Goal: Transaction & Acquisition: Purchase product/service

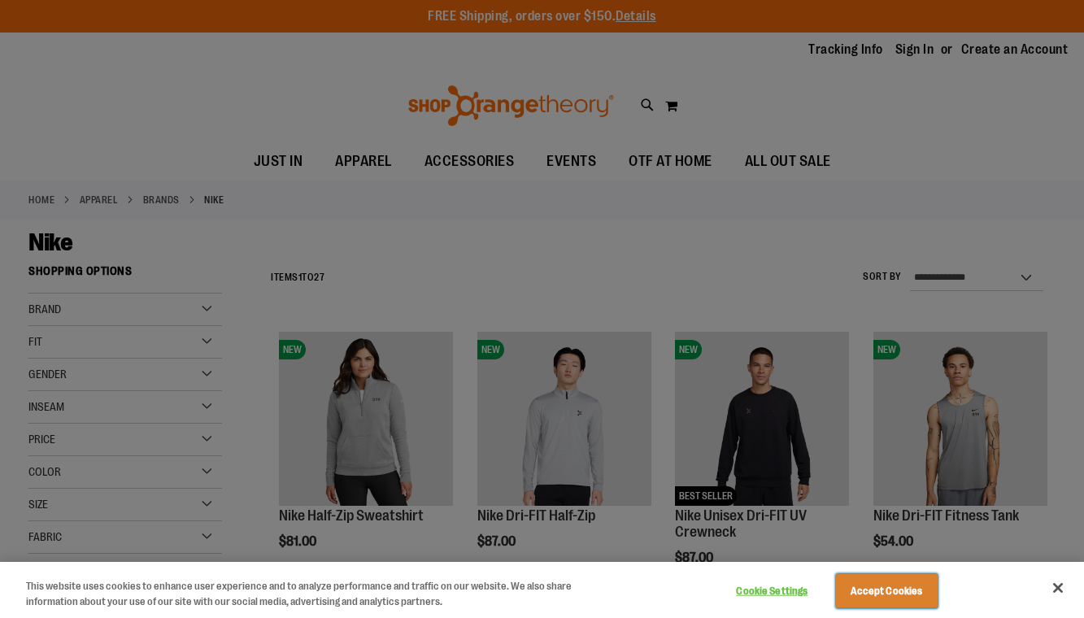
click at [864, 589] on button "Accept Cookies" at bounding box center [887, 591] width 102 height 34
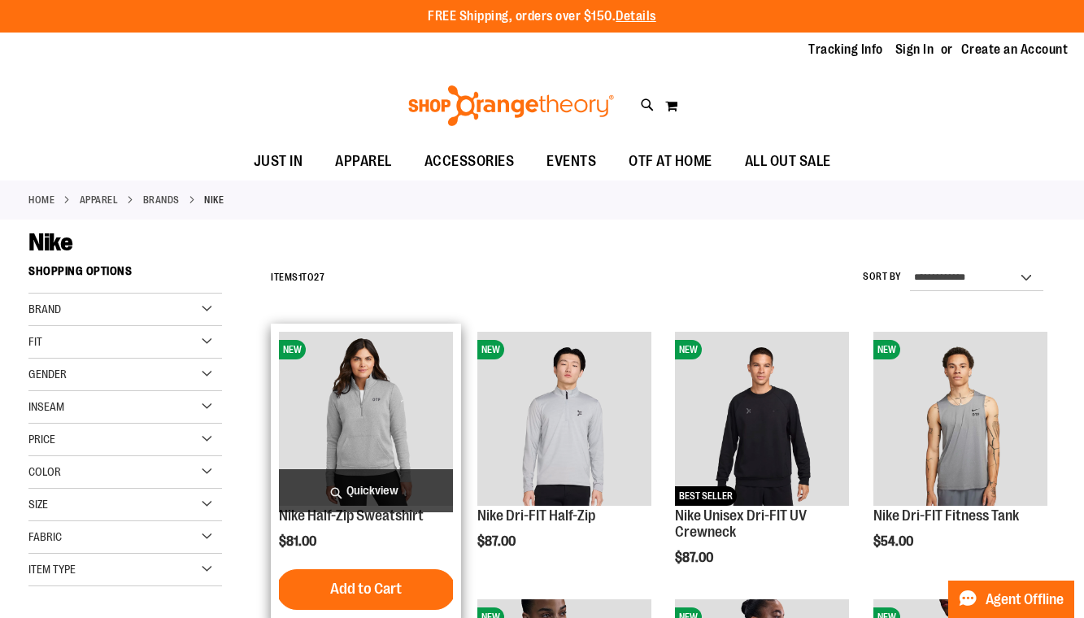
click at [357, 480] on span "Quickview" at bounding box center [366, 490] width 174 height 43
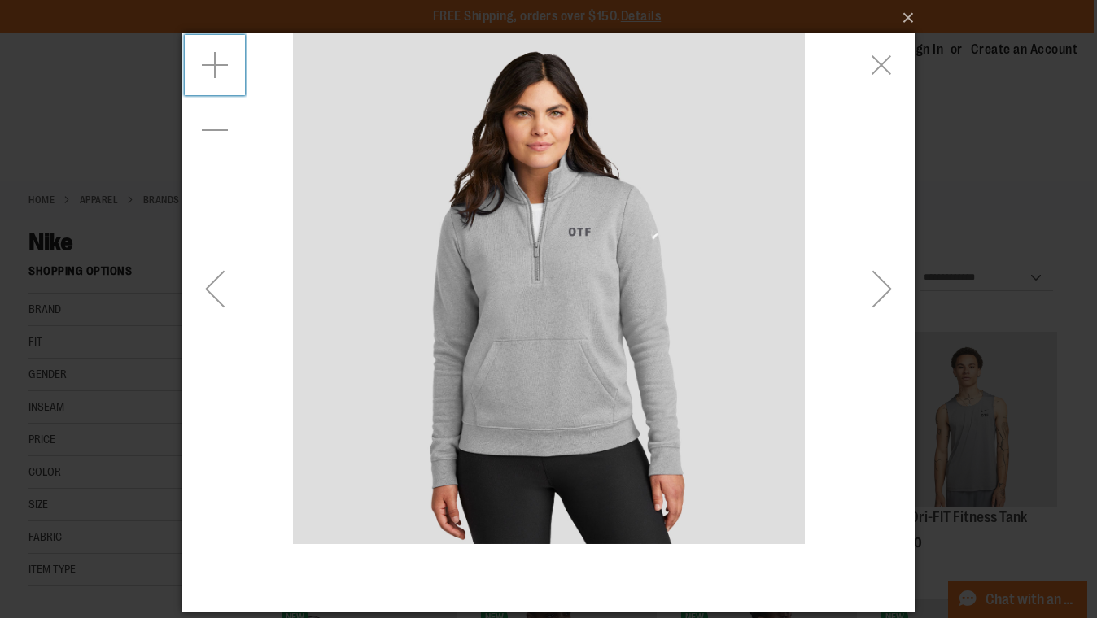
click at [219, 66] on div "Zoom in" at bounding box center [214, 65] width 65 height 65
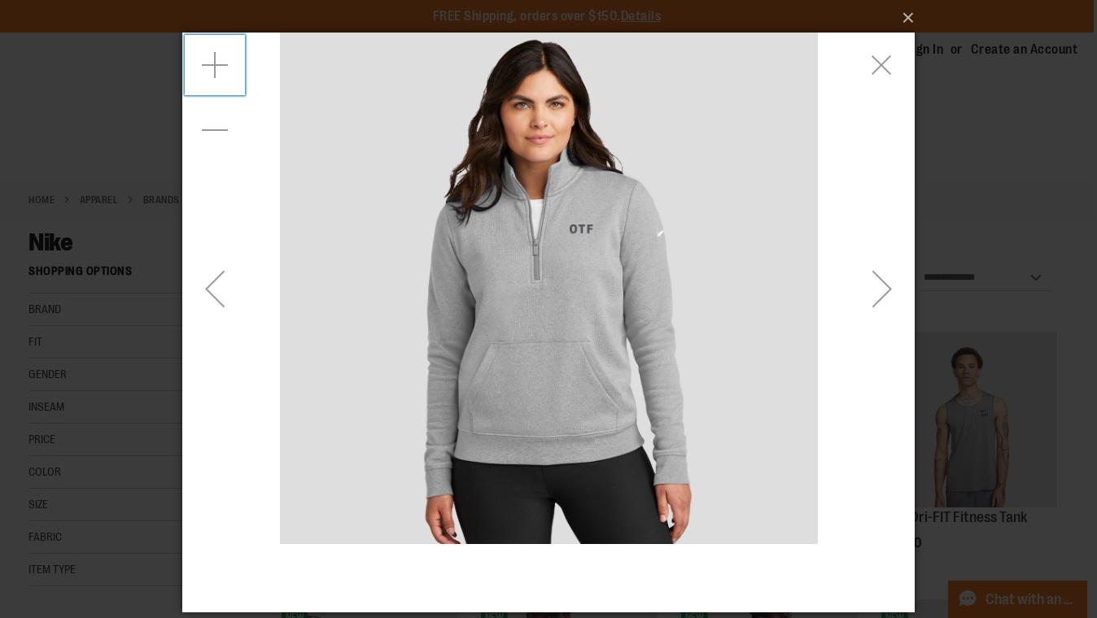
click at [219, 66] on div "Zoom in" at bounding box center [214, 65] width 65 height 65
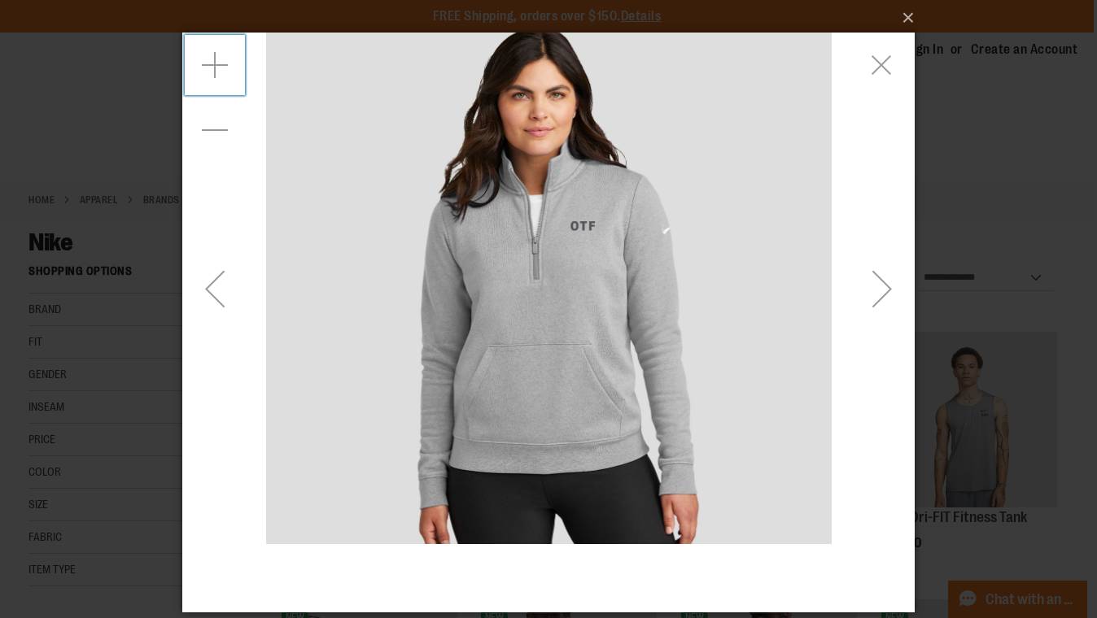
click at [219, 66] on div "Zoom in" at bounding box center [214, 65] width 65 height 65
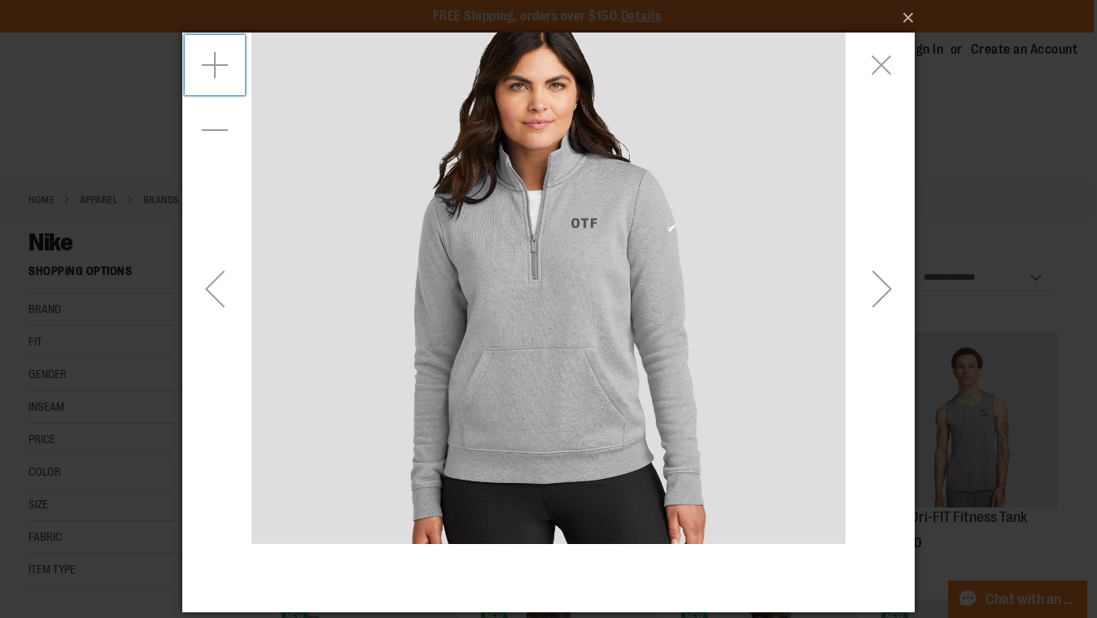
click at [219, 66] on div "Zoom in" at bounding box center [214, 65] width 65 height 65
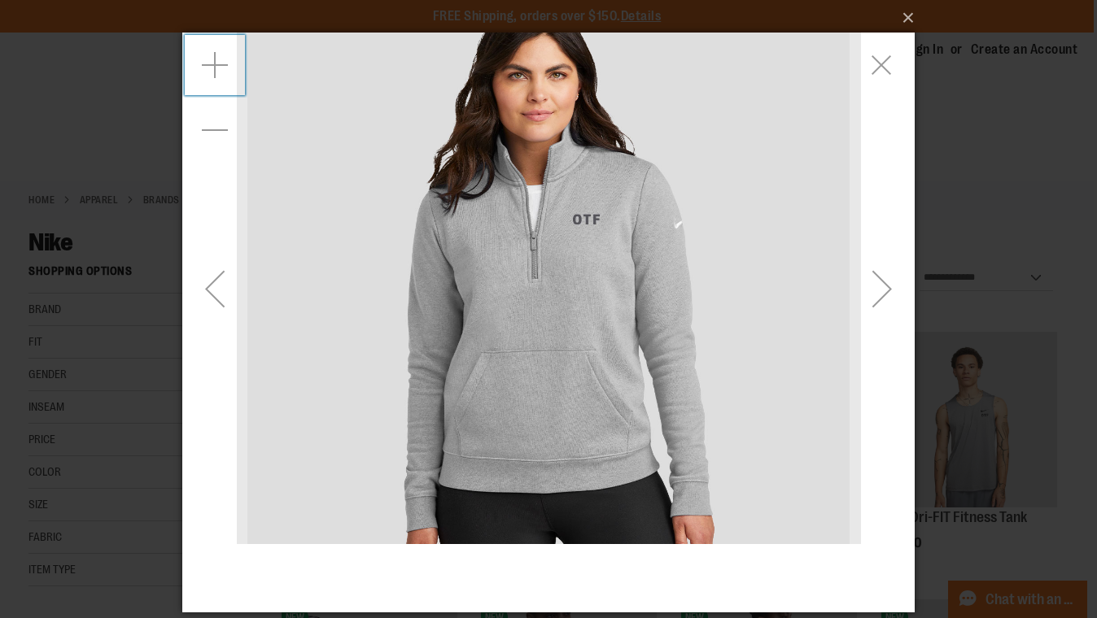
click at [219, 66] on div "Zoom in" at bounding box center [214, 65] width 65 height 65
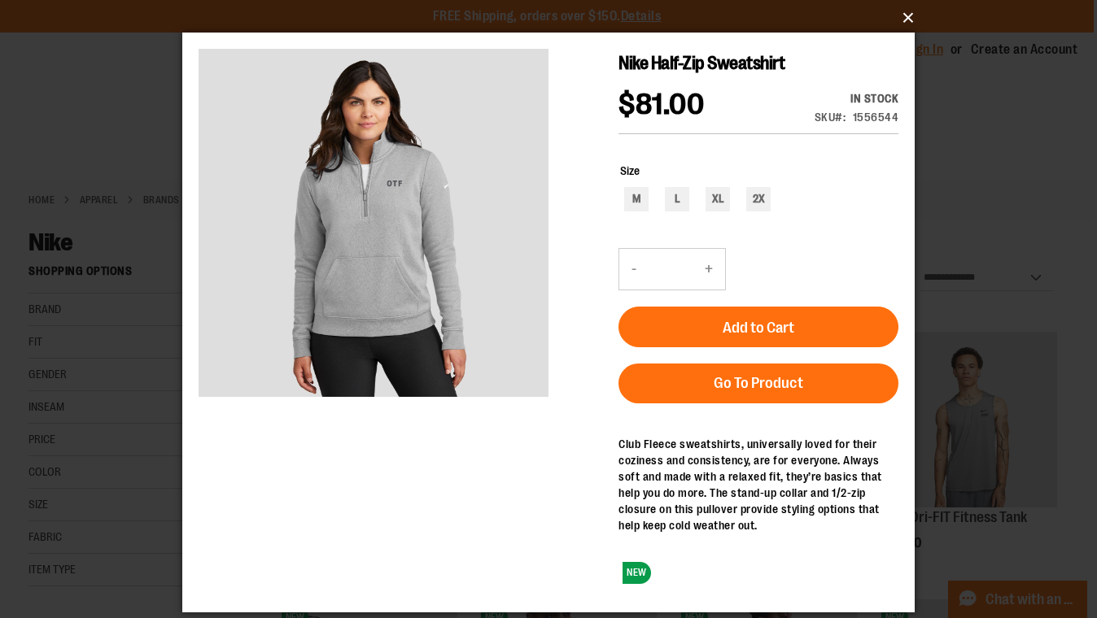
click at [910, 13] on button "×" at bounding box center [553, 18] width 732 height 36
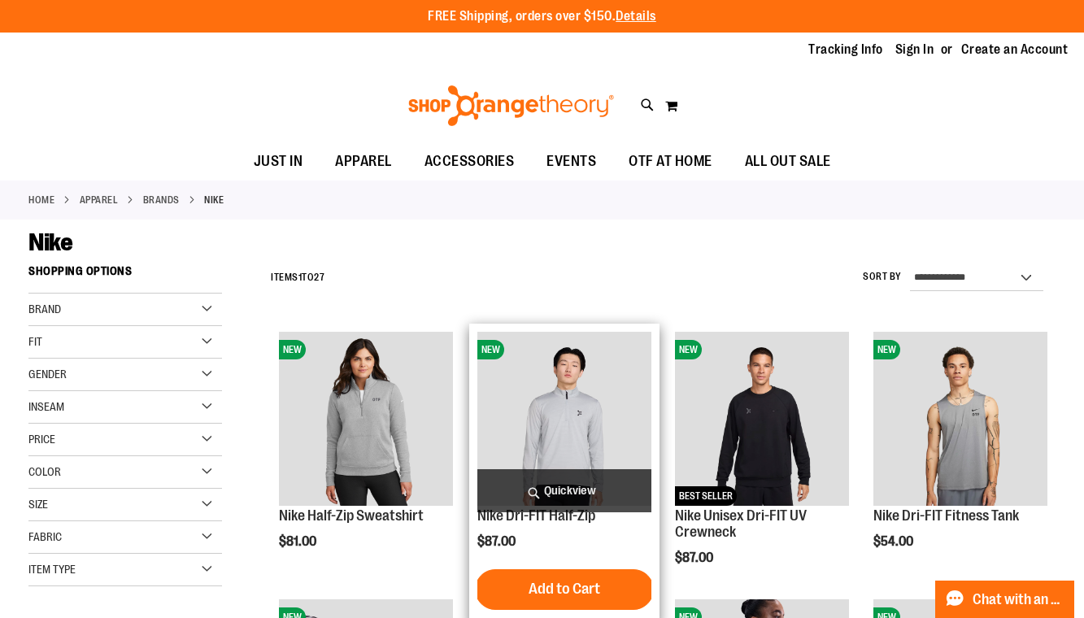
click at [585, 495] on span "Quickview" at bounding box center [565, 490] width 174 height 43
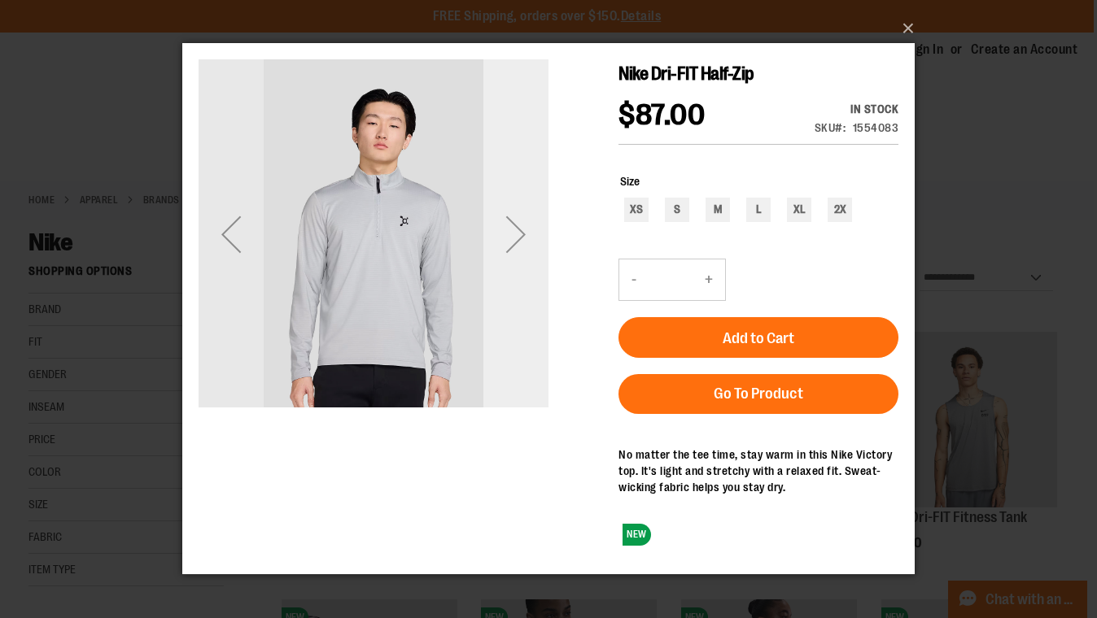
click at [518, 233] on div "Next" at bounding box center [515, 234] width 65 height 65
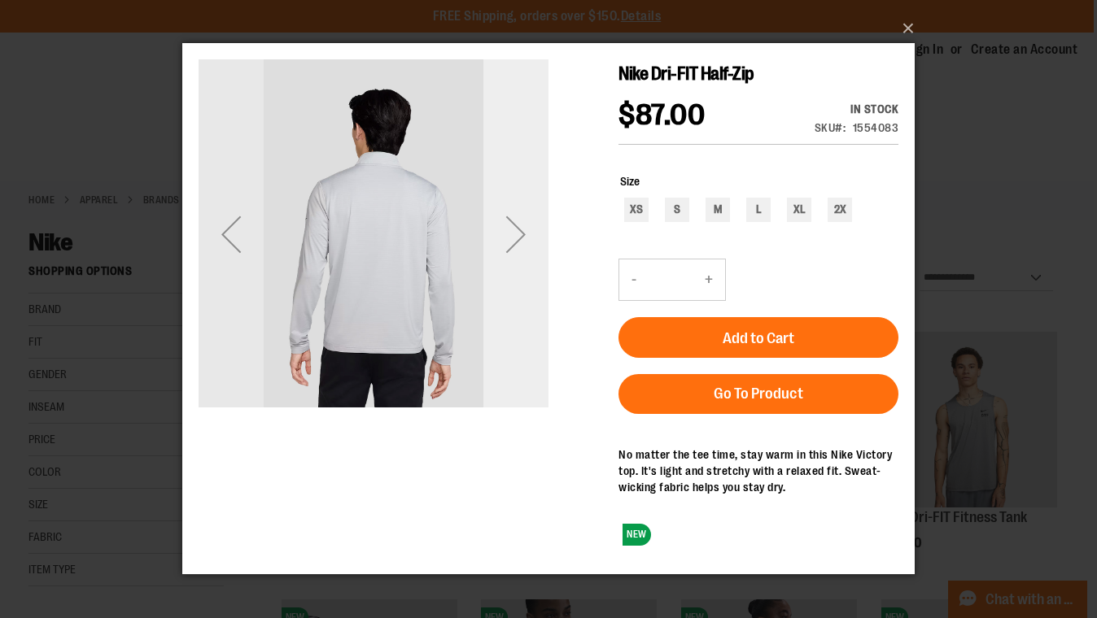
click at [518, 233] on div "Next" at bounding box center [515, 234] width 65 height 65
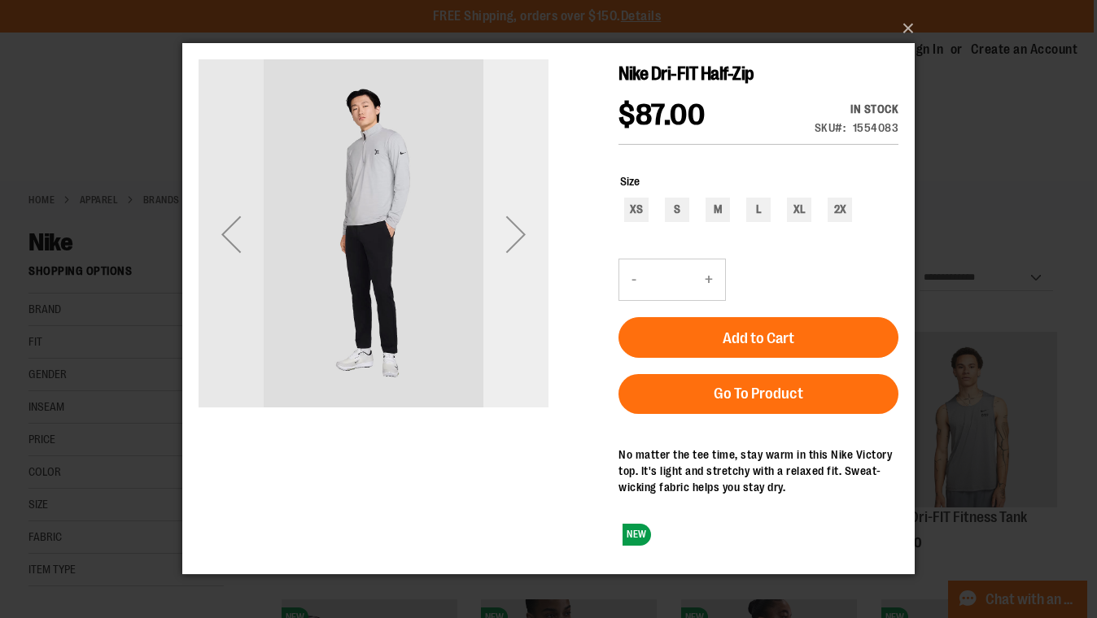
click at [518, 233] on div "Next" at bounding box center [515, 234] width 65 height 65
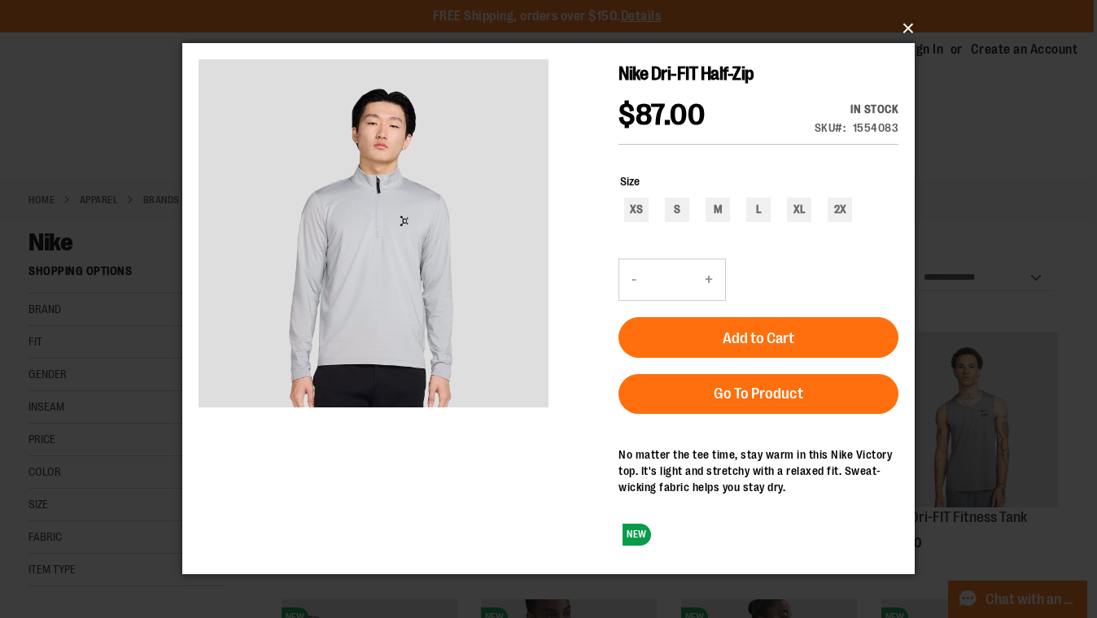
click at [903, 25] on button "×" at bounding box center [553, 29] width 732 height 36
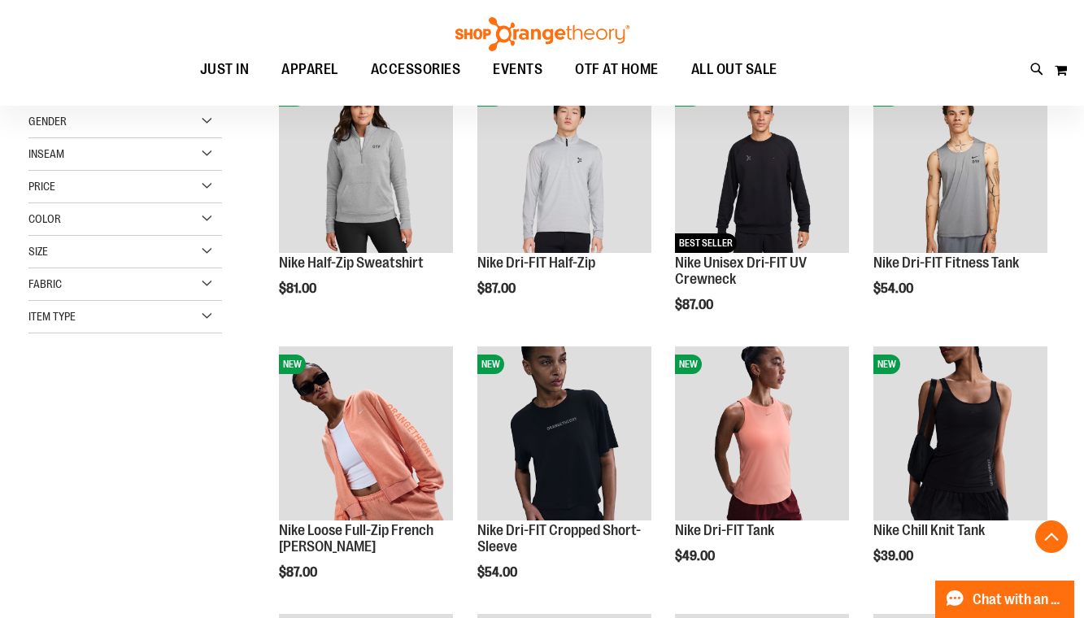
scroll to position [325, 0]
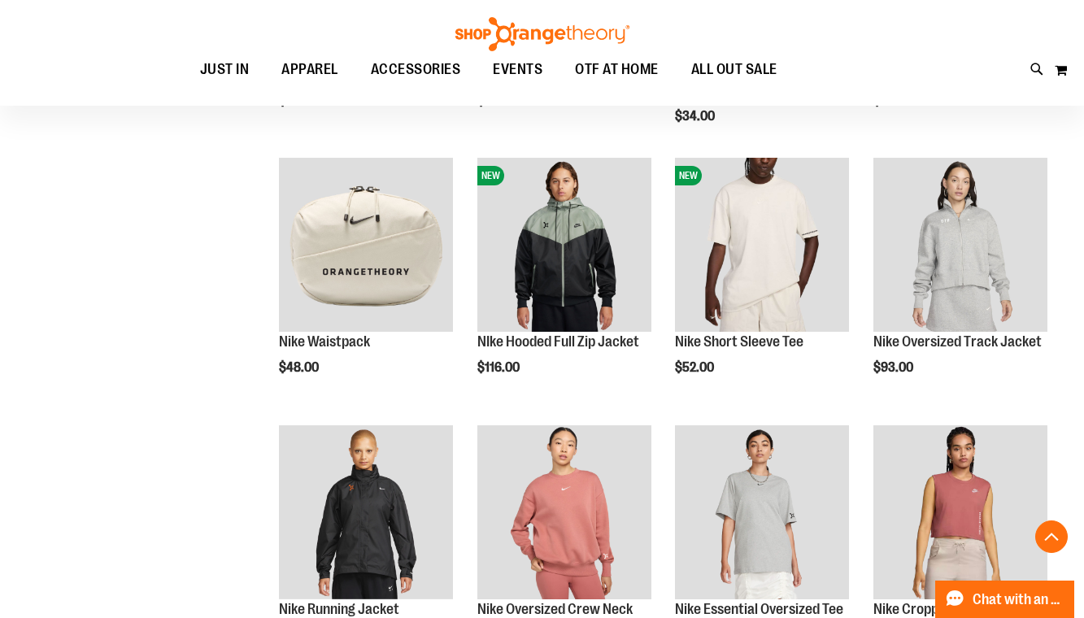
scroll to position [1057, 0]
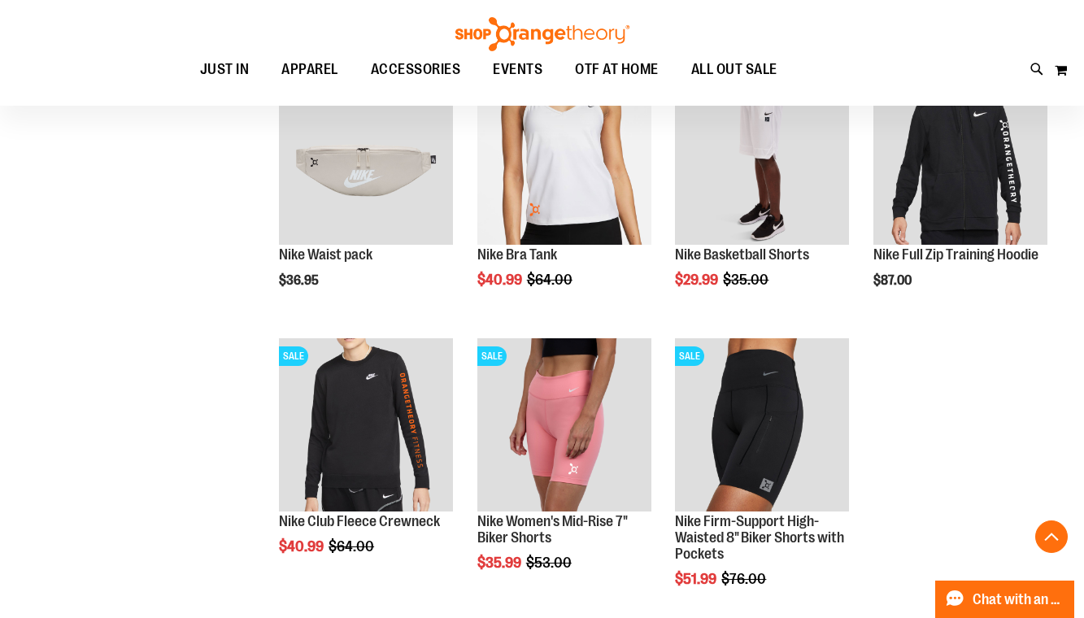
scroll to position [1626, 0]
